Goal: Information Seeking & Learning: Learn about a topic

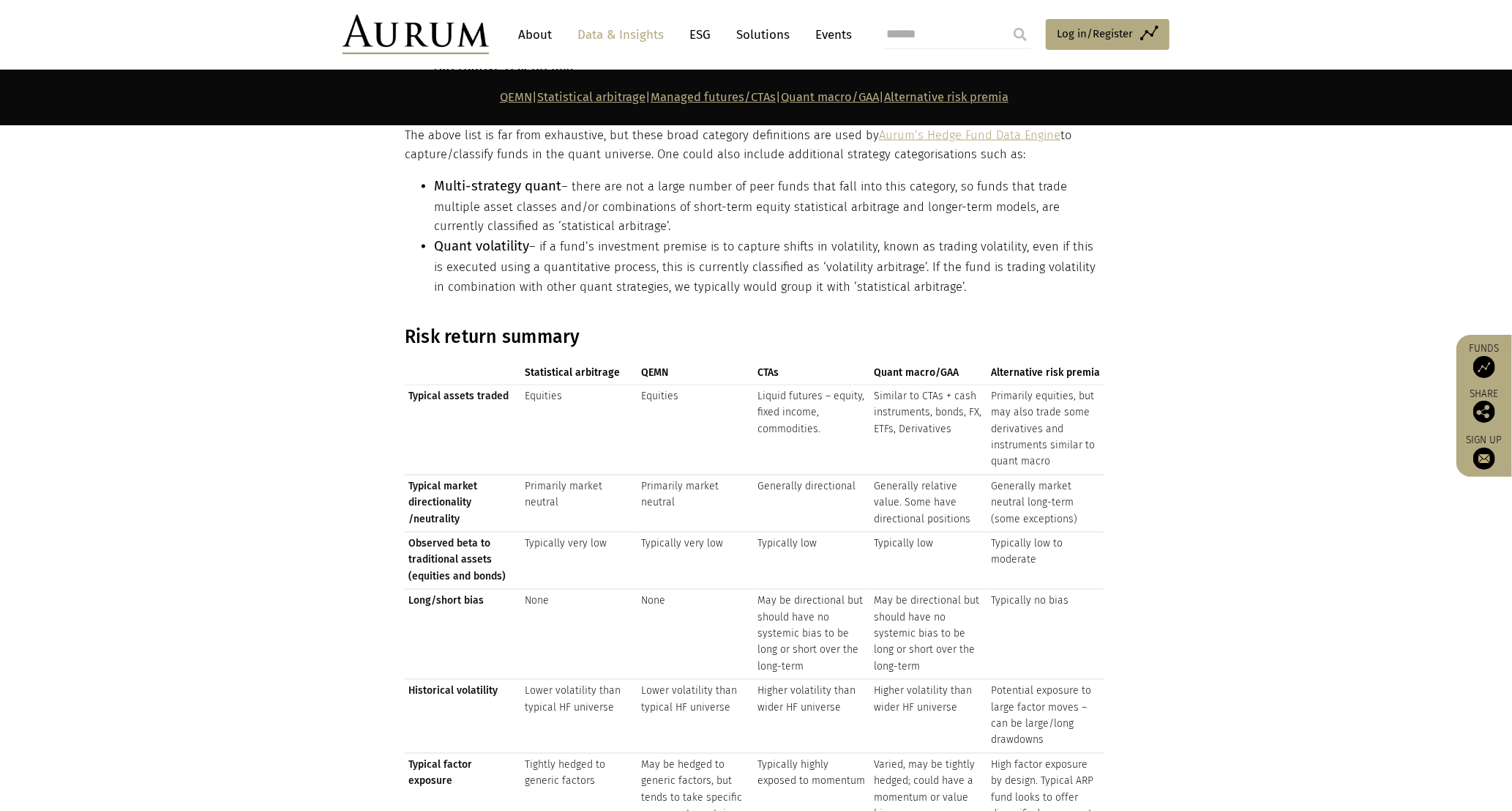
scroll to position [1562, 0]
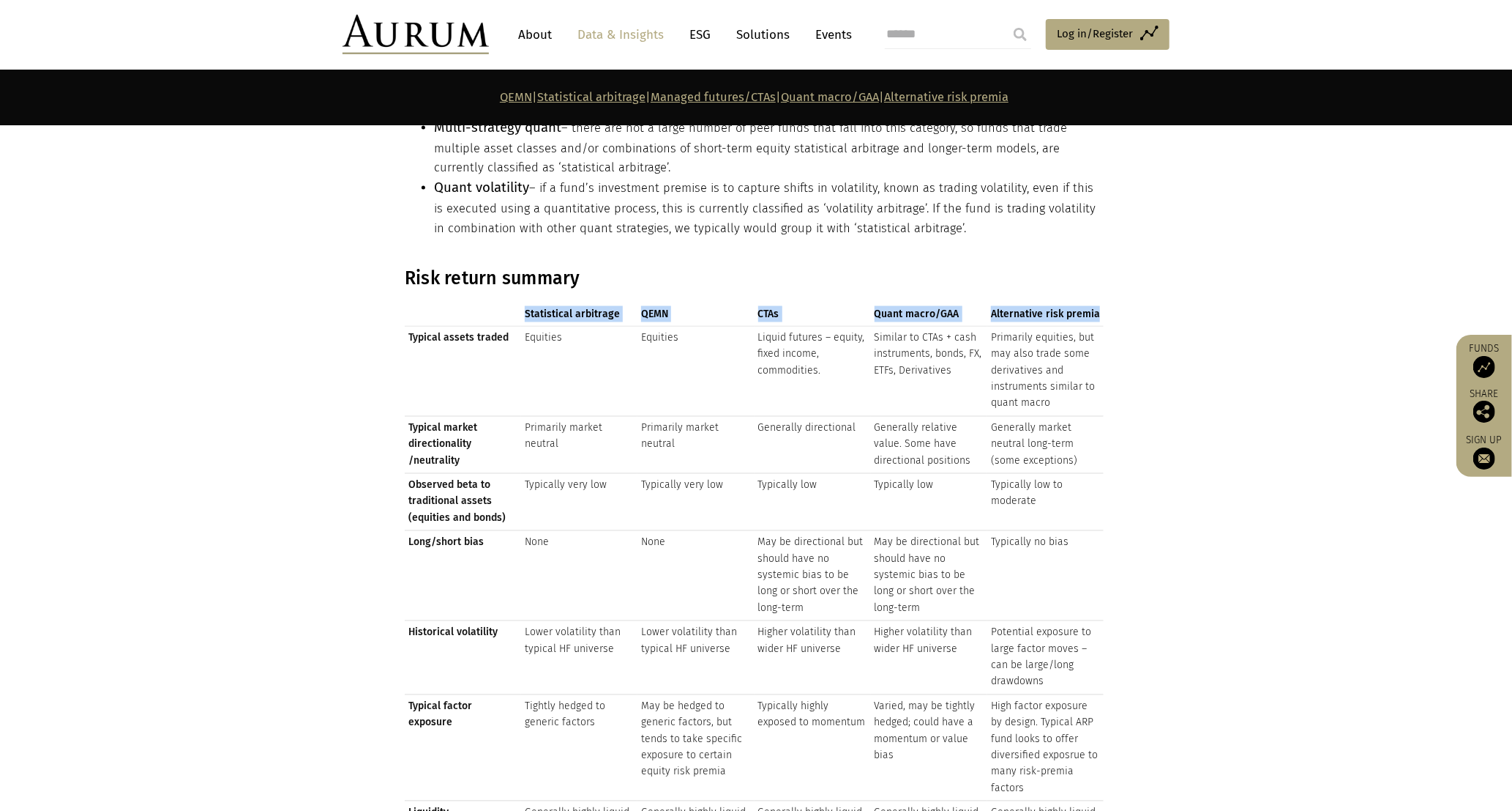
drag, startPoint x: 516, startPoint y: 299, endPoint x: 1096, endPoint y: 297, distance: 580.0
click at [647, 303] on tr "Statistical arbitrage QEMN CTAs Quant macro/GAA Alternative risk premia" at bounding box center [754, 314] width 699 height 23
click at [593, 362] on td "Equities" at bounding box center [579, 370] width 116 height 90
click at [421, 394] on td "Typical assets traded" at bounding box center [463, 370] width 116 height 90
click at [623, 423] on td "Primarily market neutral" at bounding box center [579, 445] width 116 height 57
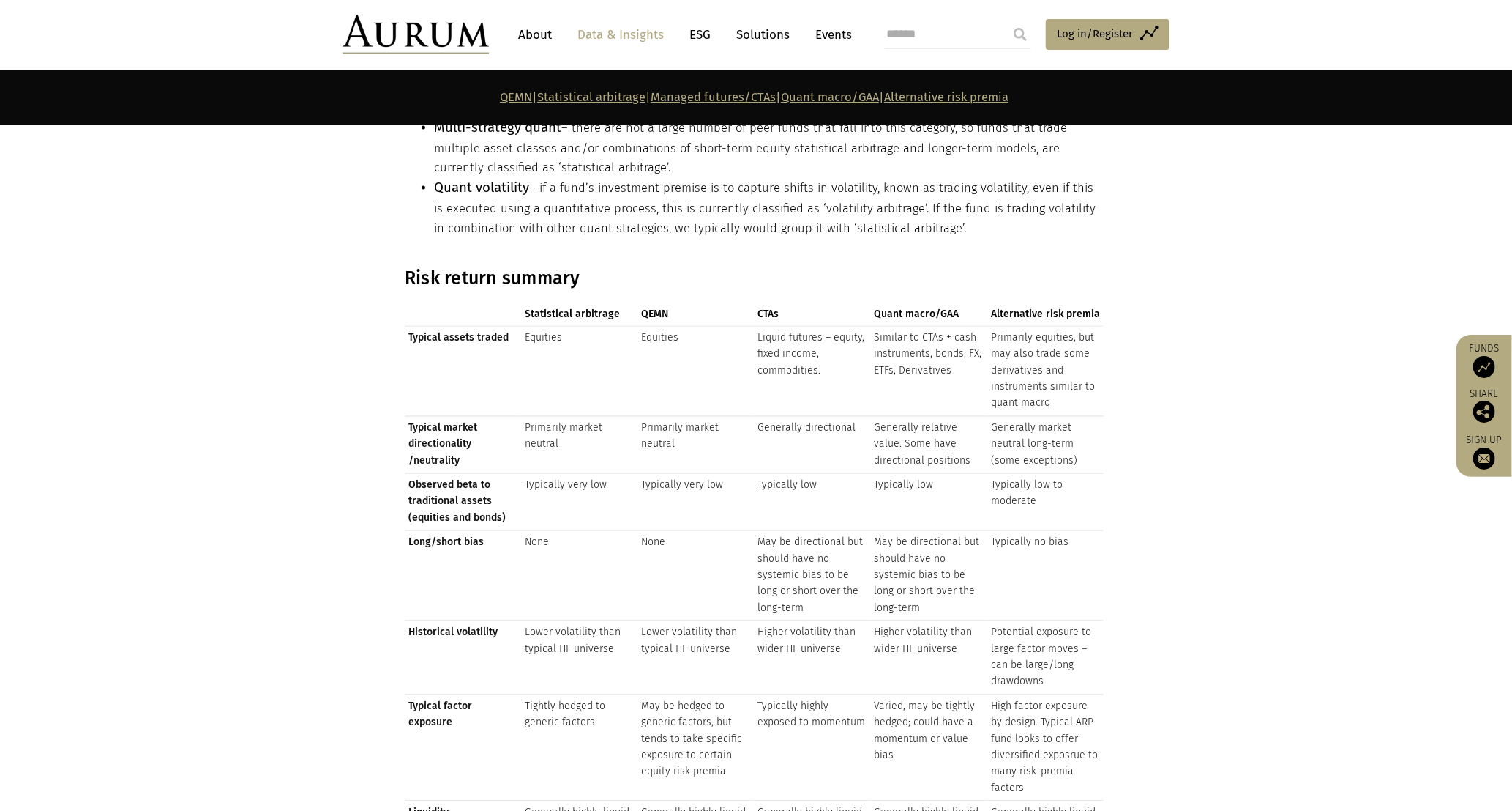
click at [408, 452] on td "Typical market directionality /neutrality" at bounding box center [463, 445] width 116 height 57
click at [647, 459] on td "Primarily market neutral" at bounding box center [696, 445] width 116 height 57
click at [500, 582] on td "Long/short bias" at bounding box center [463, 575] width 116 height 90
click at [647, 586] on td "None" at bounding box center [696, 575] width 116 height 90
click at [475, 675] on td "Typical factor exposure" at bounding box center [463, 746] width 116 height 106
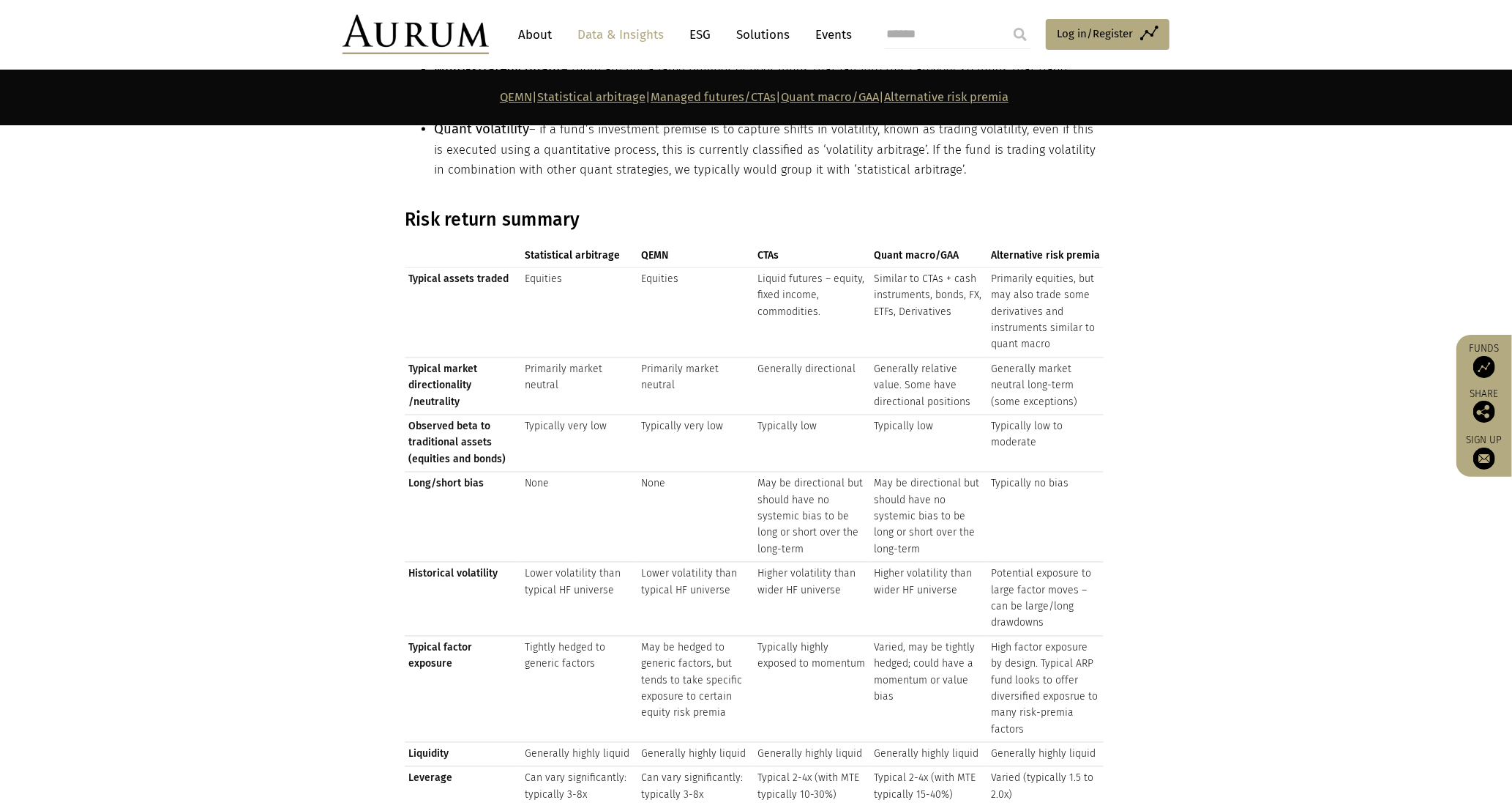
scroll to position [1679, 0]
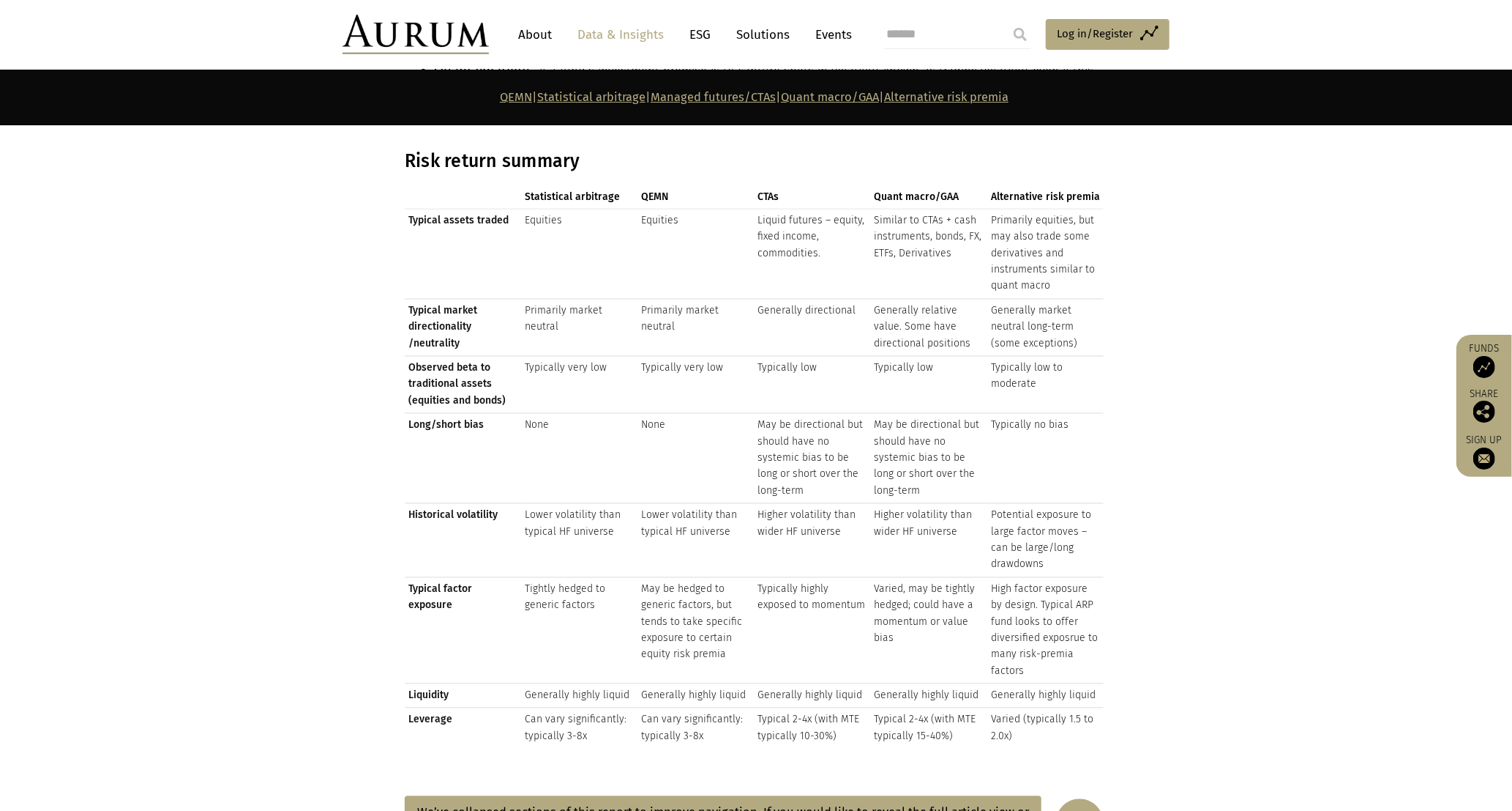
click at [500, 91] on link "QEMN" at bounding box center [516, 96] width 32 height 14
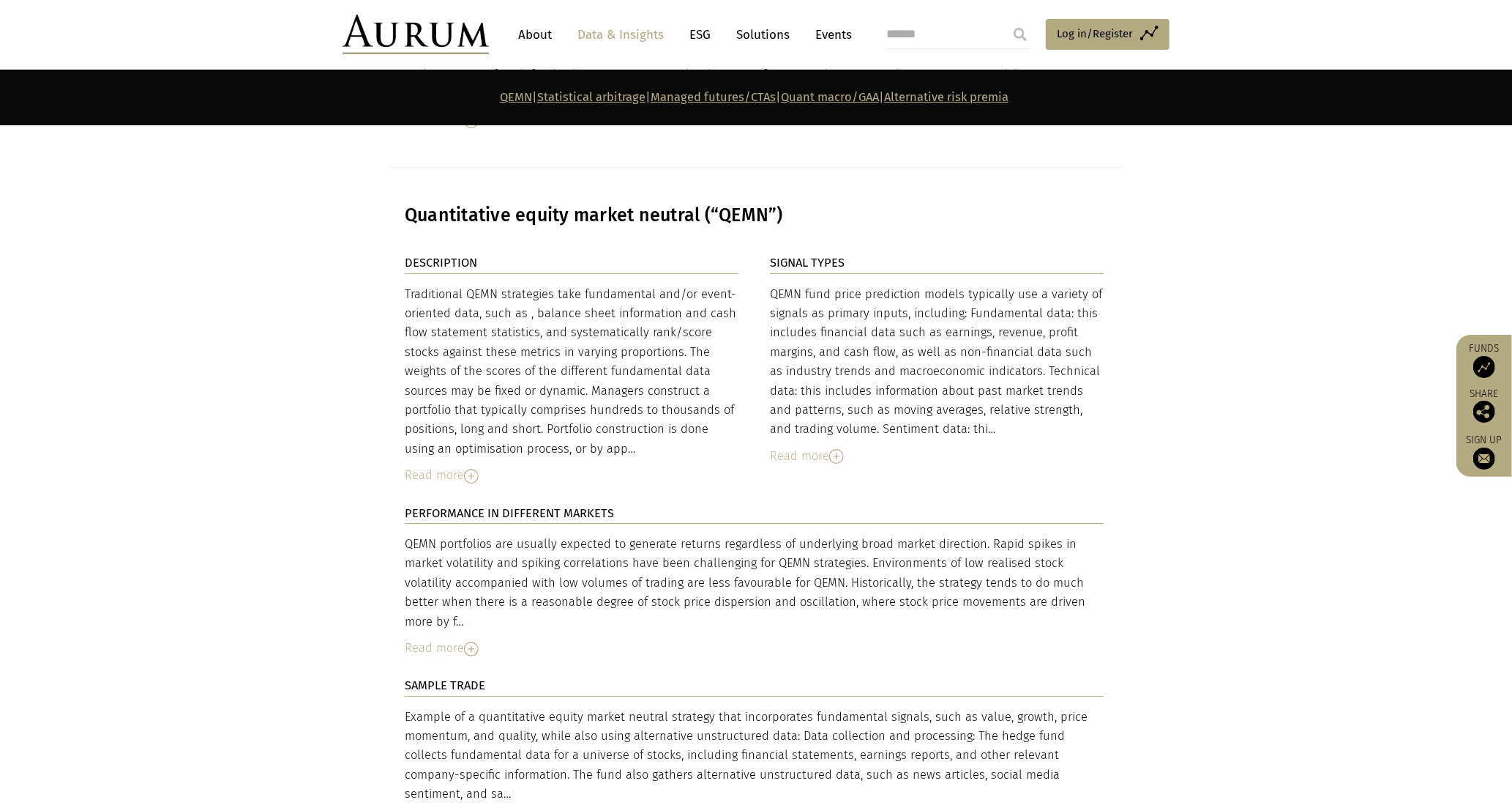
scroll to position [3216, 0]
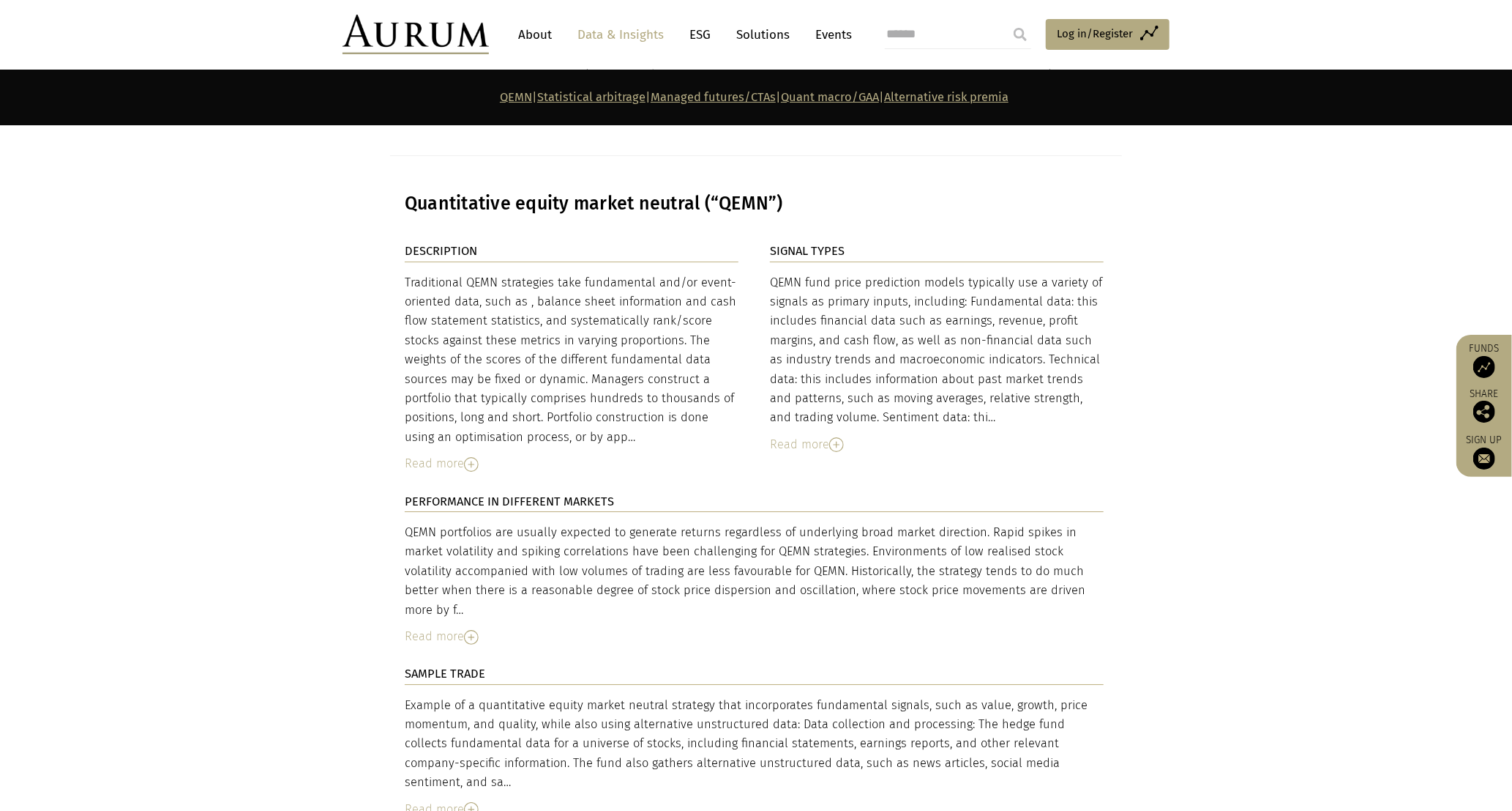
click at [583, 91] on link "Statistical arbitrage" at bounding box center [592, 96] width 108 height 14
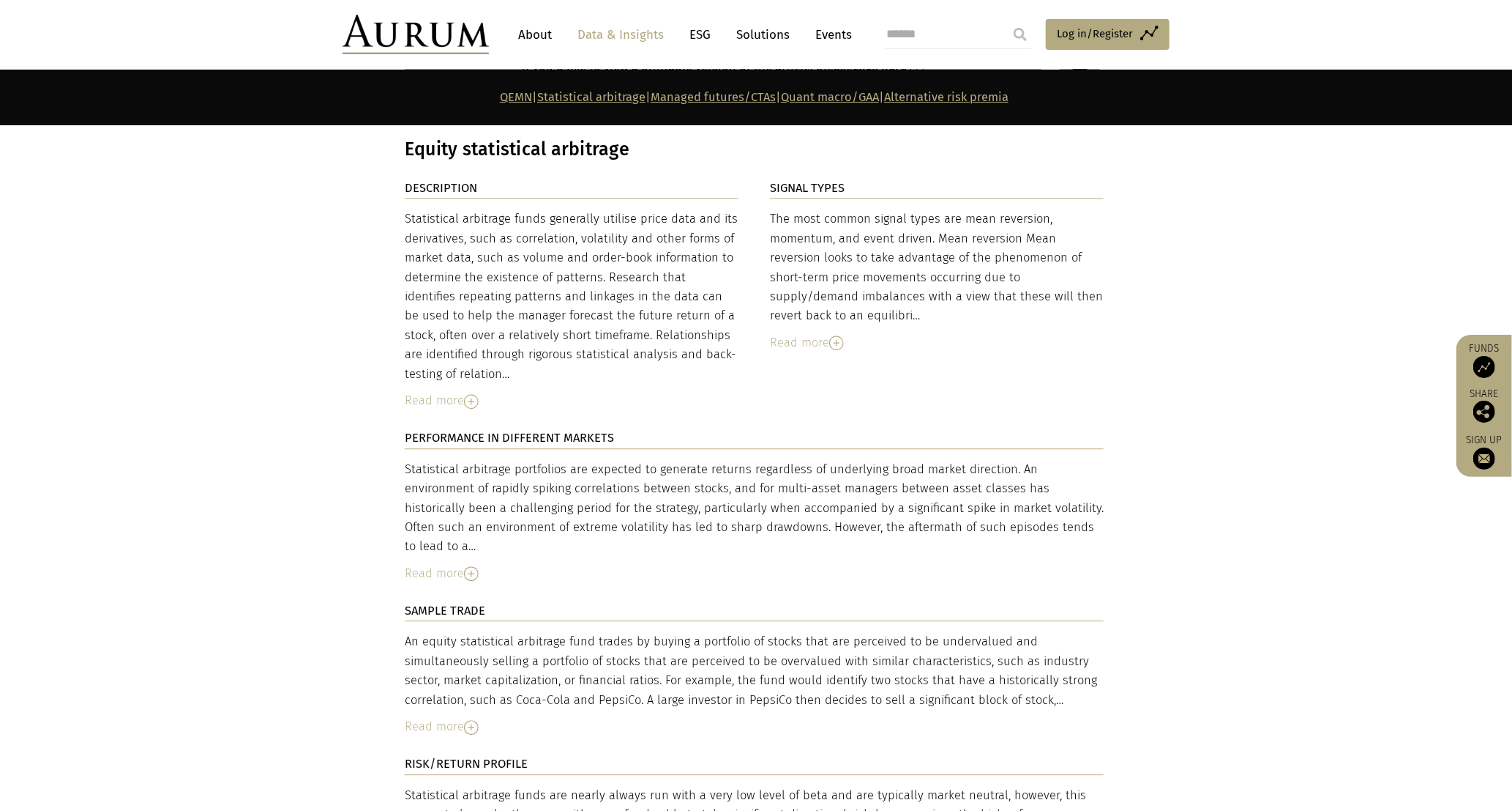
scroll to position [2429, 0]
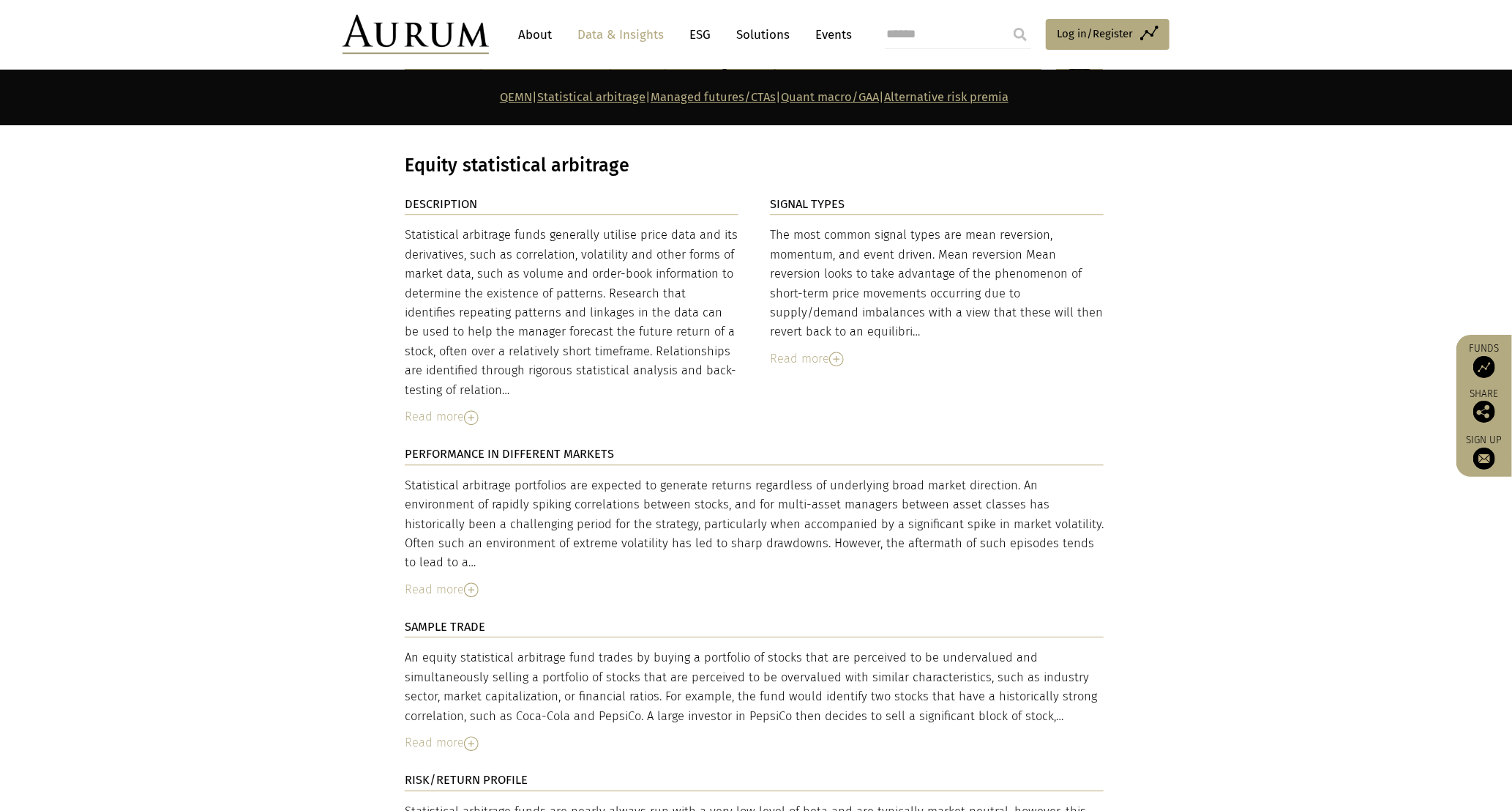
click at [647, 99] on link "Managed futures/CTAs" at bounding box center [713, 96] width 125 height 14
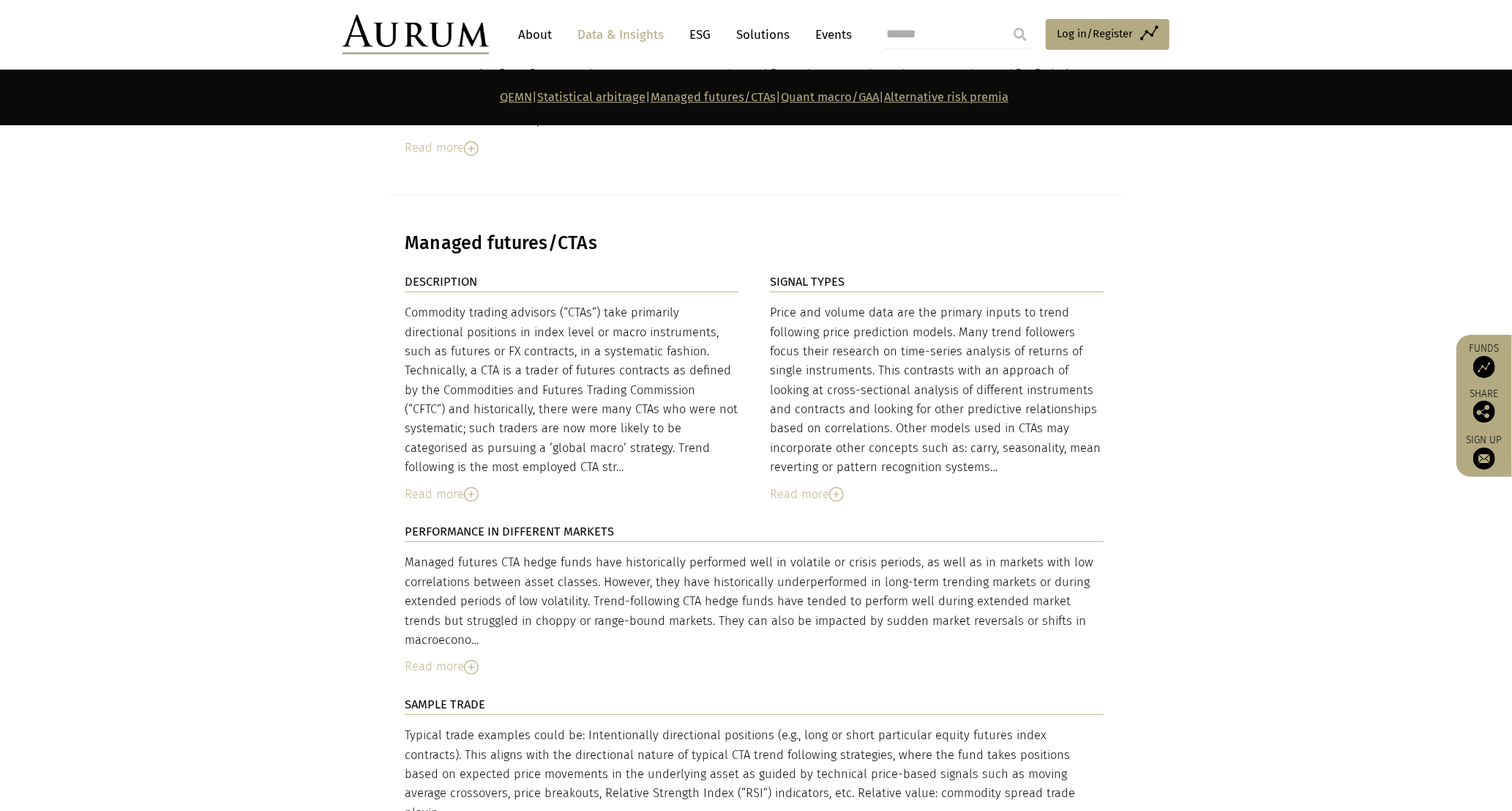
click at [647, 97] on link "Quant macro/GAA" at bounding box center [830, 96] width 98 height 14
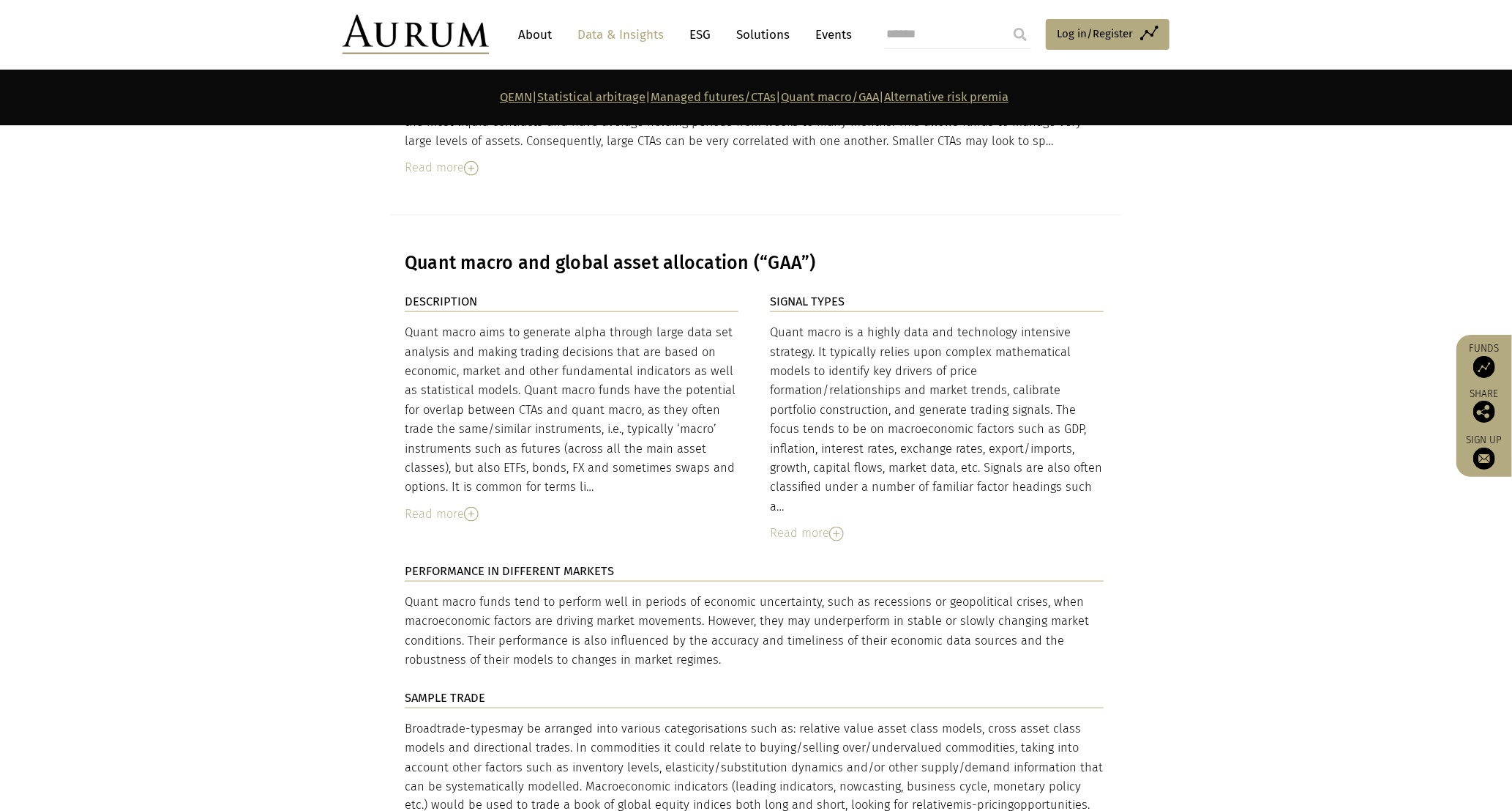
click at [647, 100] on link "Alternative risk premia" at bounding box center [946, 96] width 124 height 14
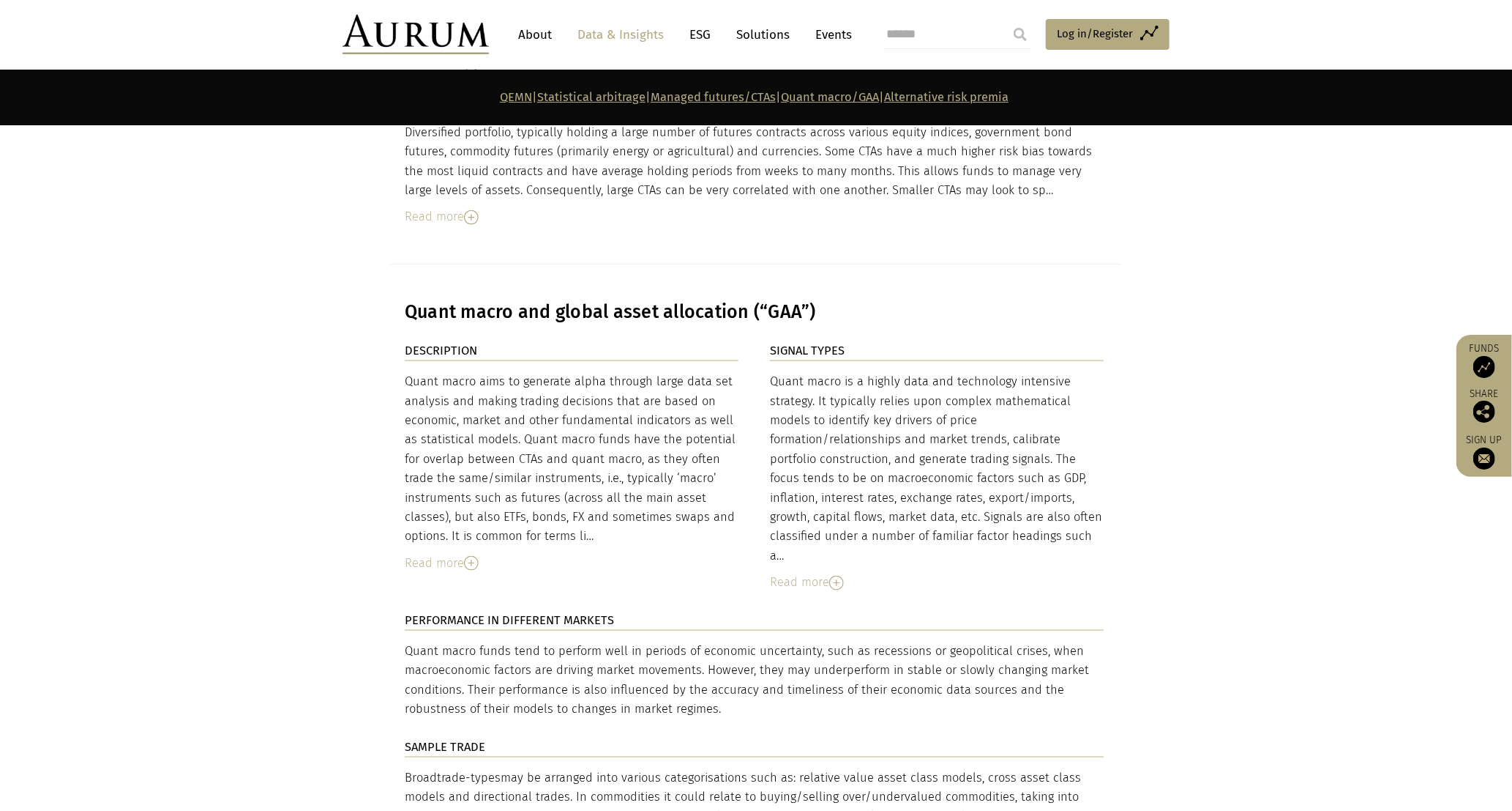
scroll to position [4707, 0]
